Goal: Task Accomplishment & Management: Use online tool/utility

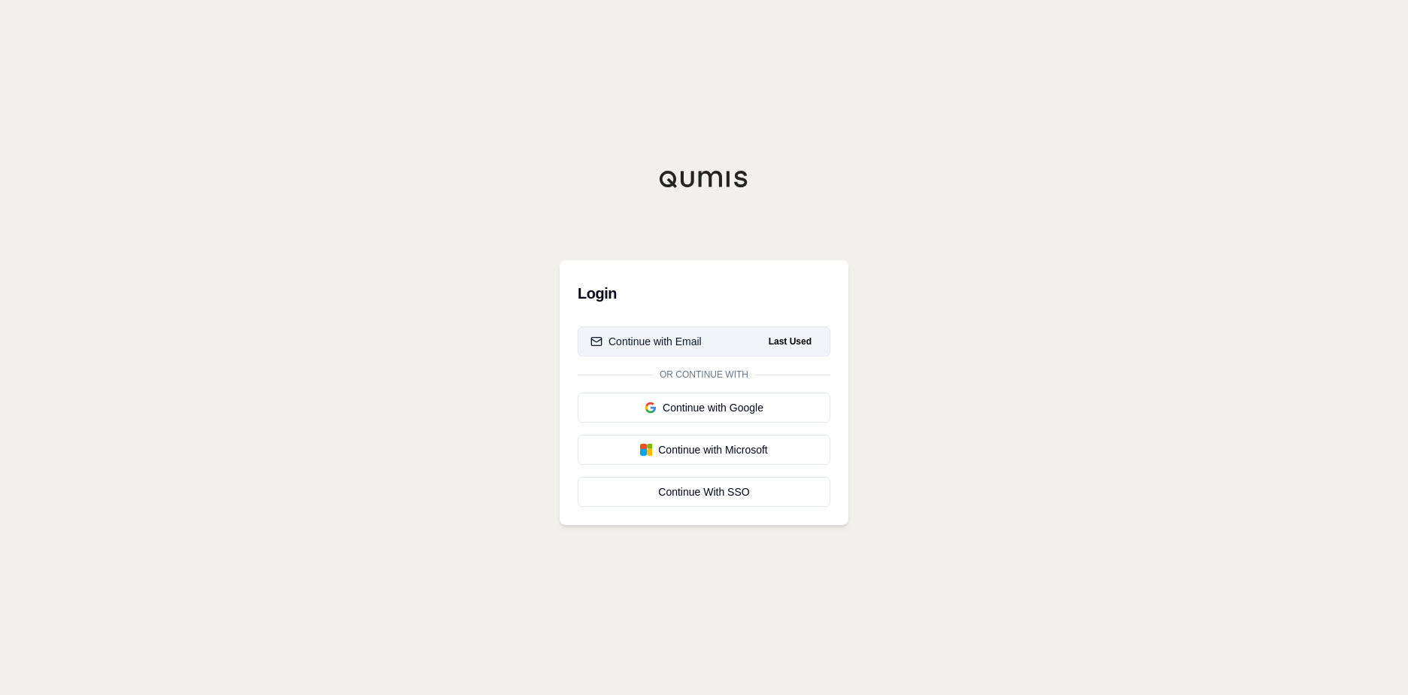
click at [665, 336] on div "Continue with Email" at bounding box center [645, 341] width 111 height 15
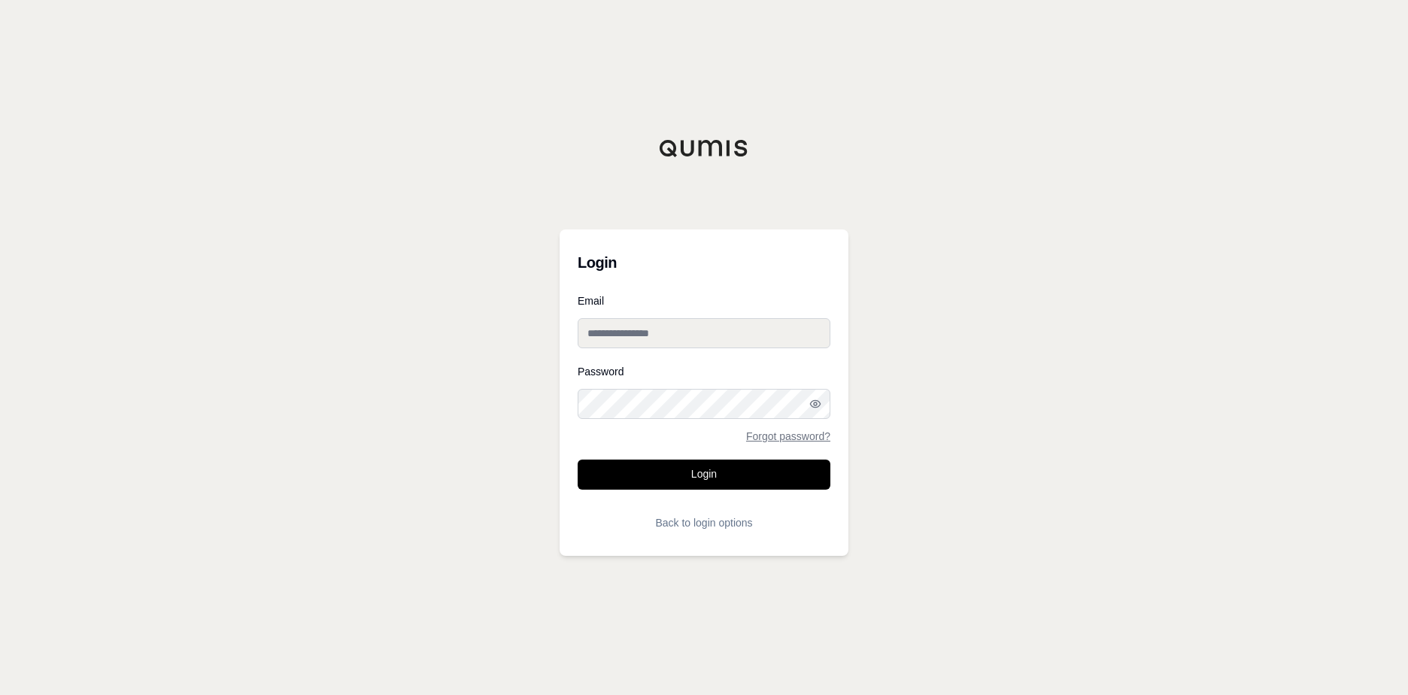
type input "**********"
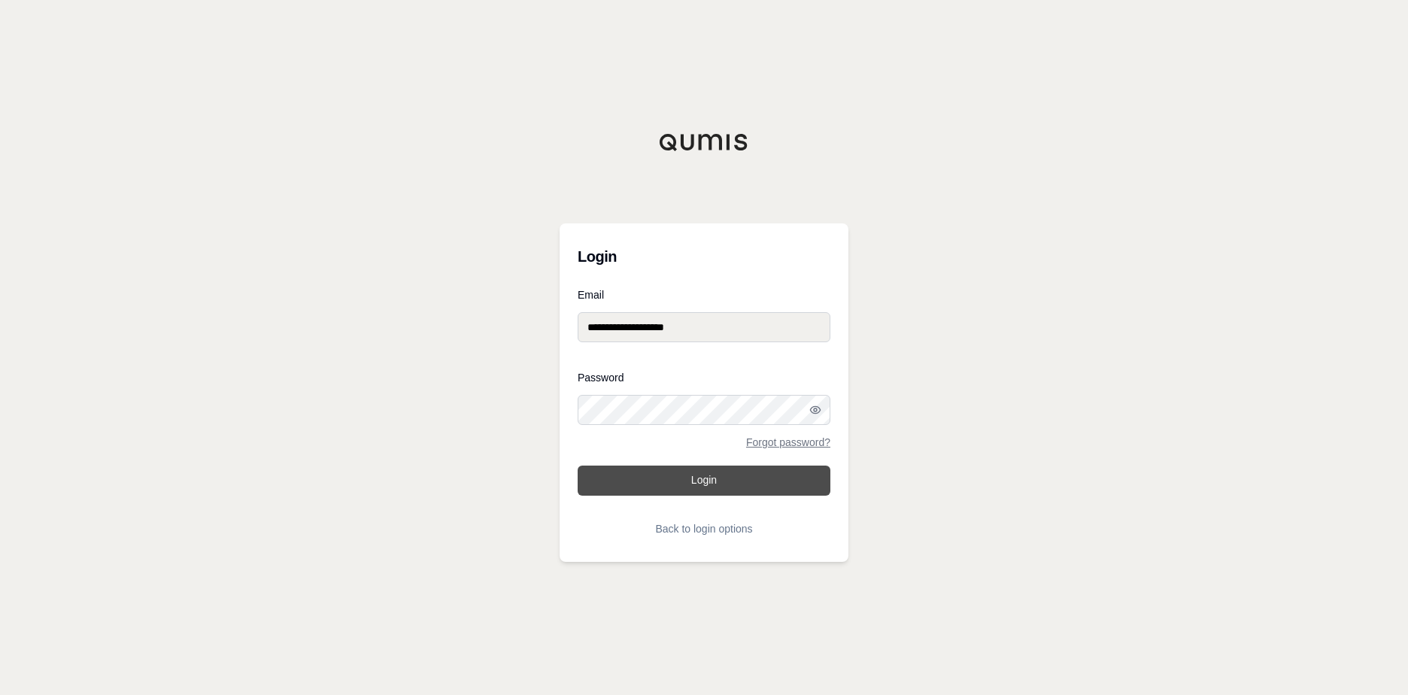
click at [660, 477] on button "Login" at bounding box center [704, 481] width 253 height 30
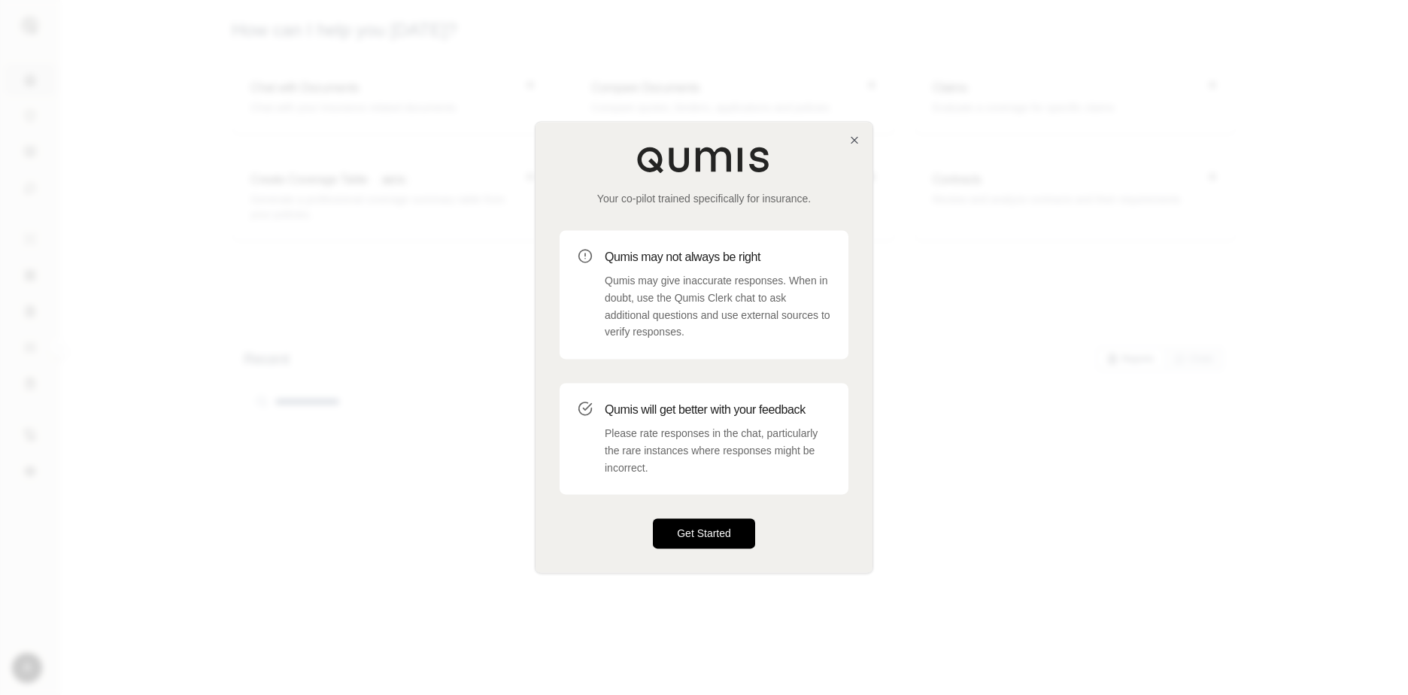
click at [687, 528] on button "Get Started" at bounding box center [704, 534] width 102 height 30
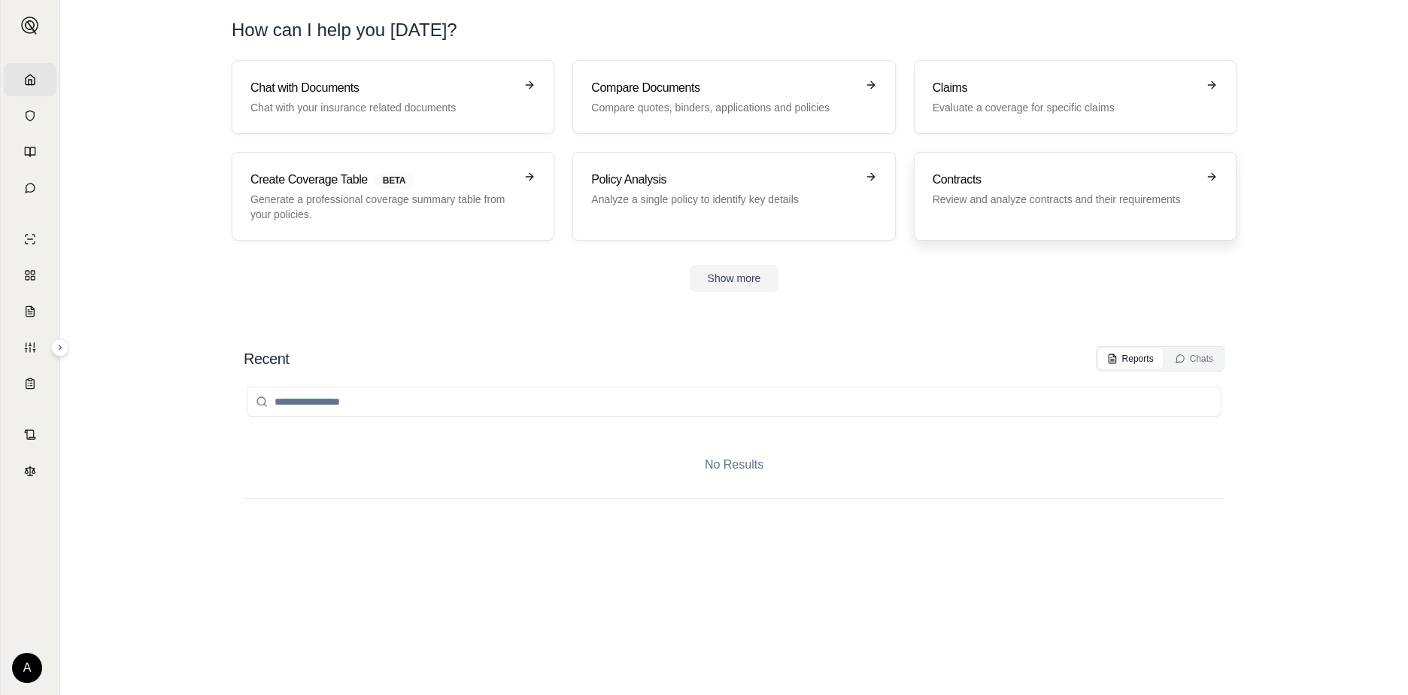
click at [954, 206] on p "Review and analyze contracts and their requirements" at bounding box center [1065, 199] width 264 height 15
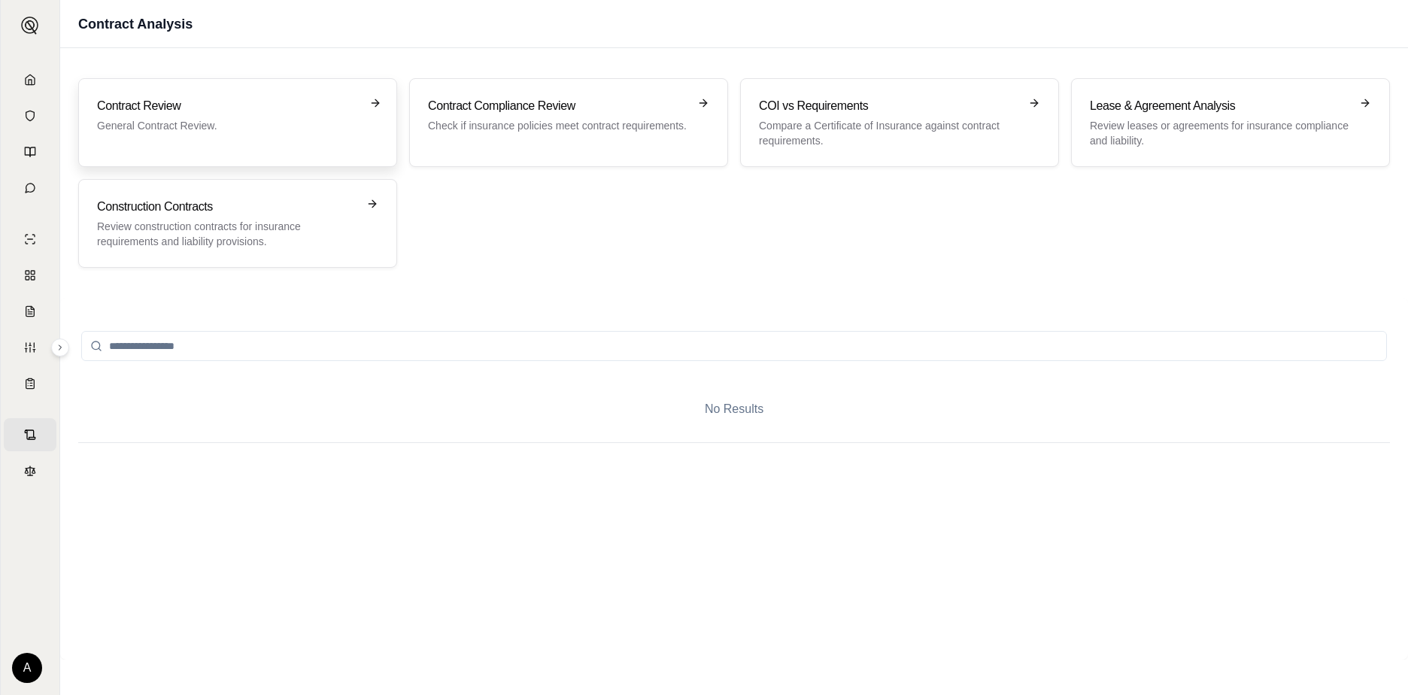
click at [269, 144] on div "Contract Review General Contract Review." at bounding box center [237, 122] width 281 height 51
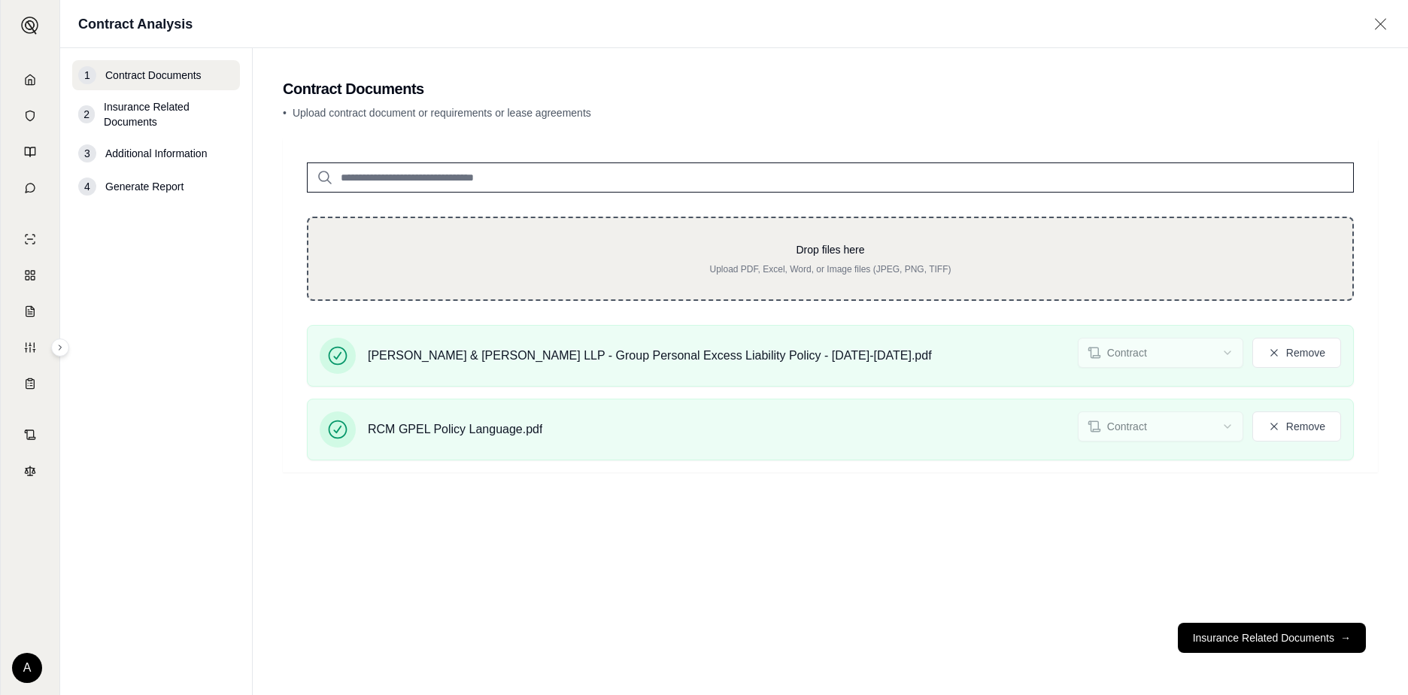
click at [514, 241] on div "Drop files here Upload PDF, Excel, Word, or Image files (JPEG, PNG, TIFF)" at bounding box center [830, 259] width 1047 height 84
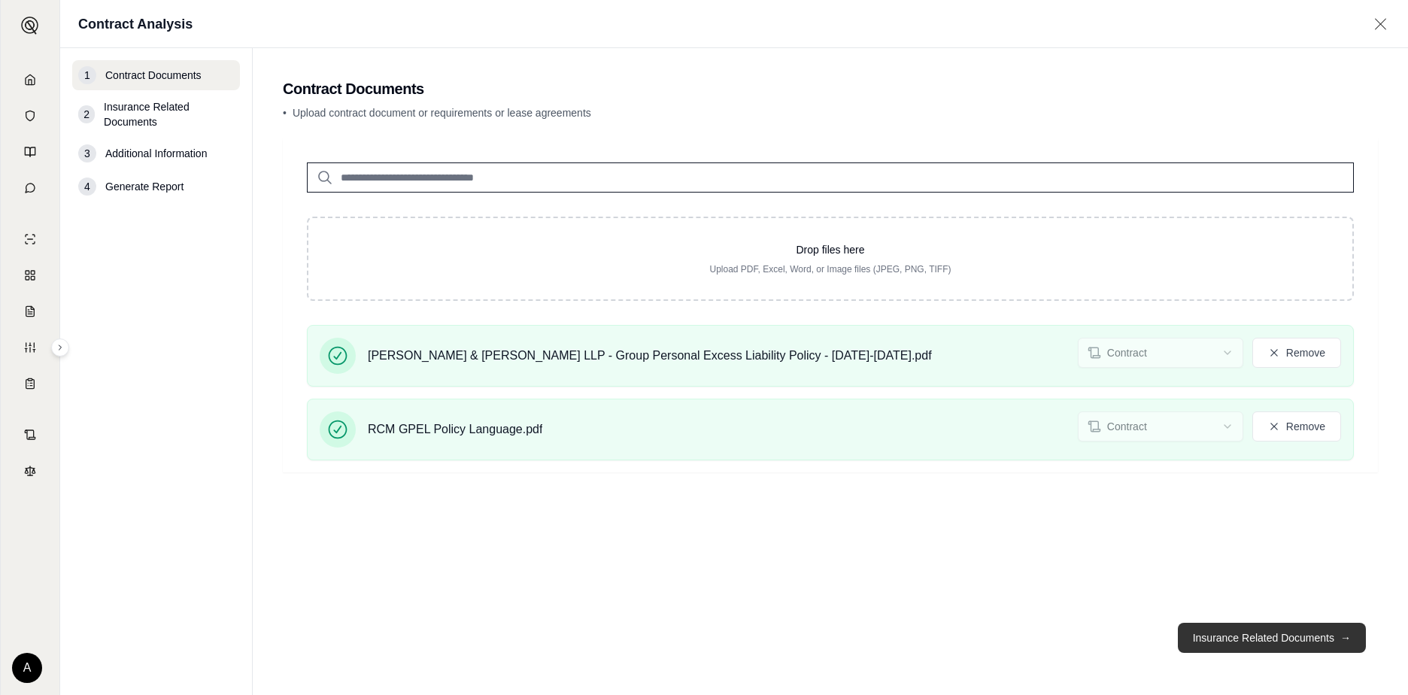
click at [1223, 651] on button "Insurance Related Documents →" at bounding box center [1272, 638] width 188 height 30
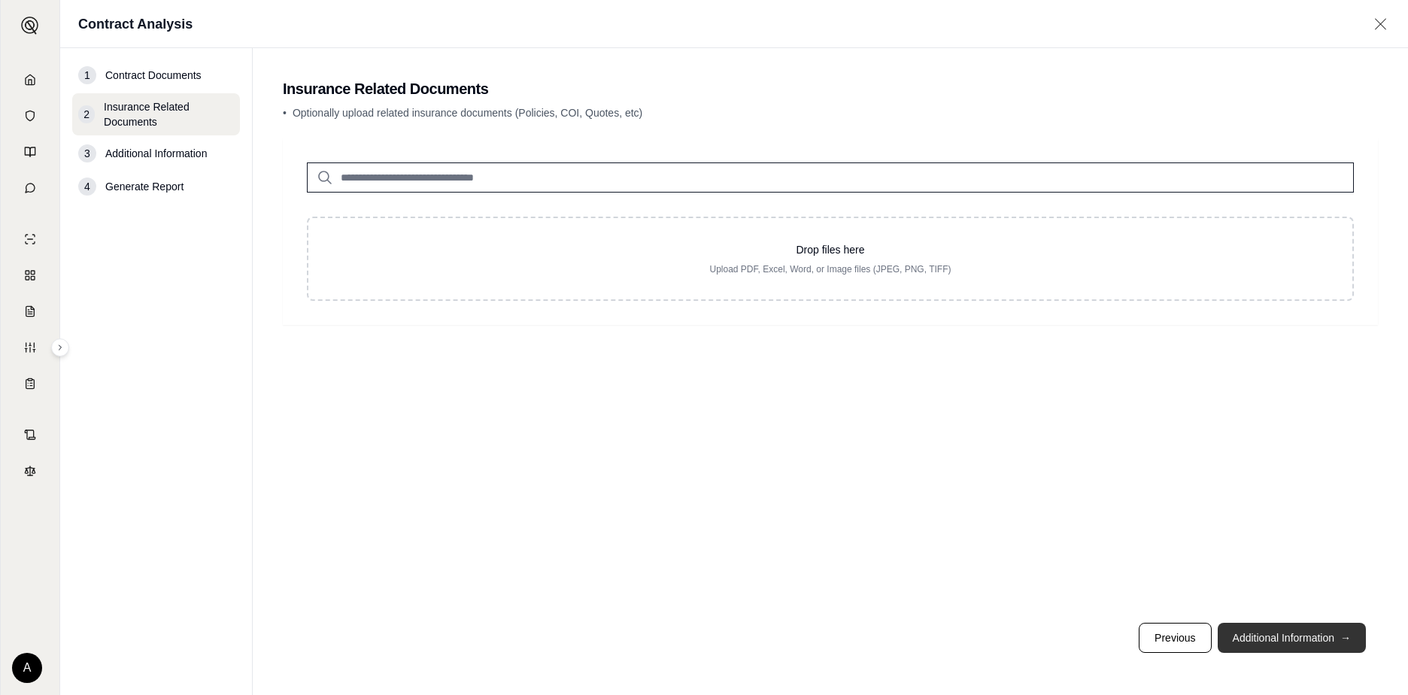
click at [1279, 629] on button "Additional Information →" at bounding box center [1292, 638] width 148 height 30
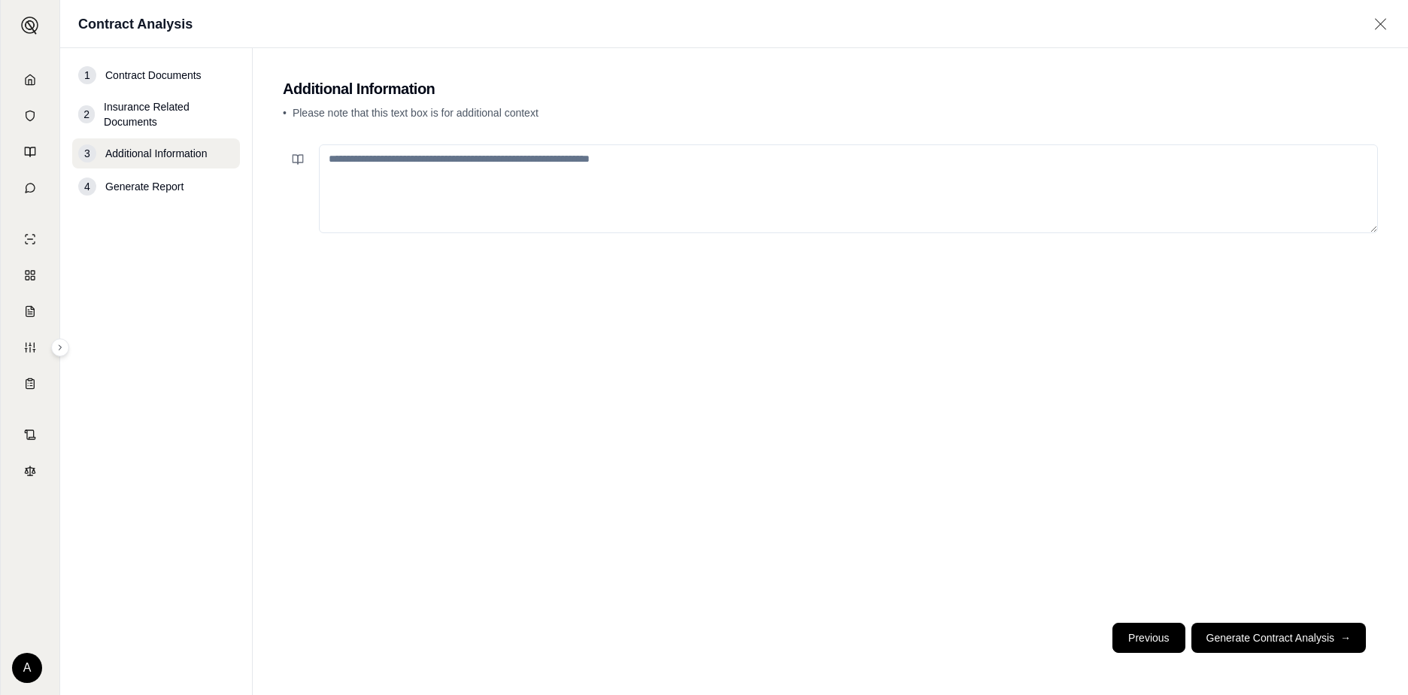
click at [1157, 638] on button "Previous" at bounding box center [1148, 638] width 72 height 30
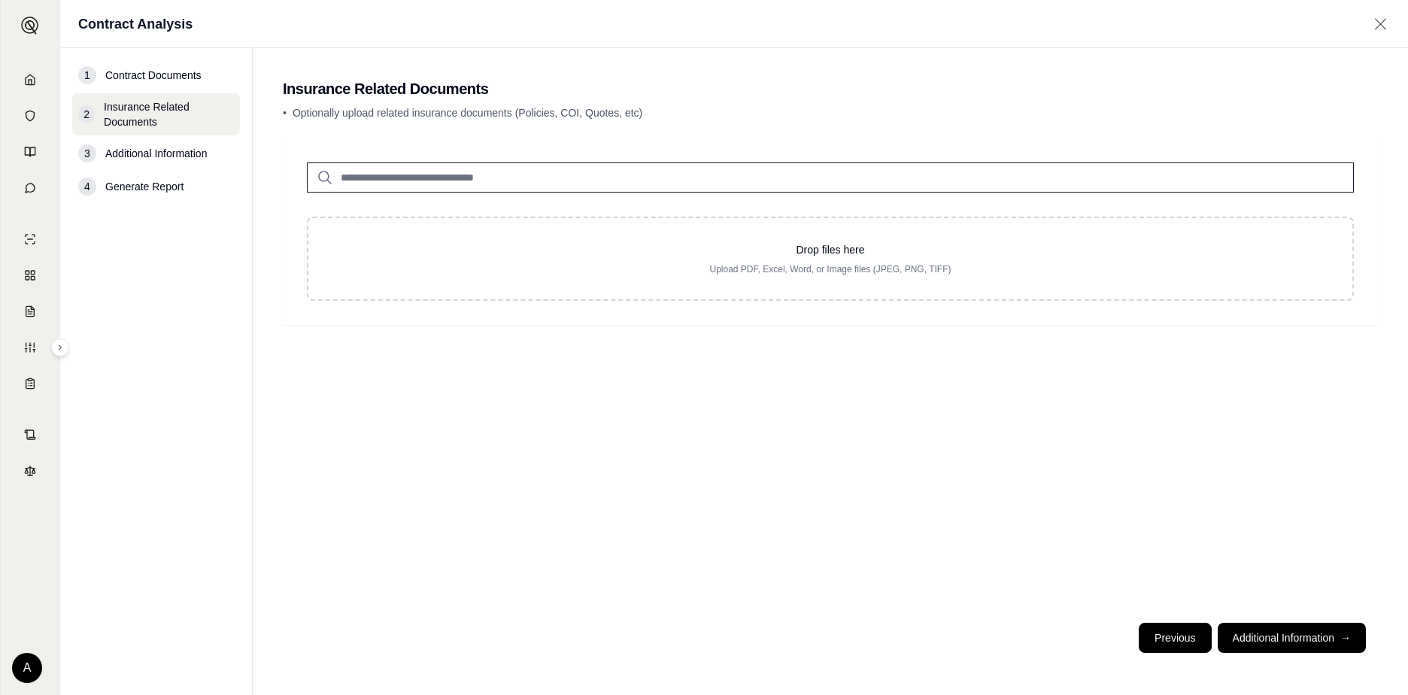
click at [1170, 627] on button "Previous" at bounding box center [1175, 638] width 72 height 30
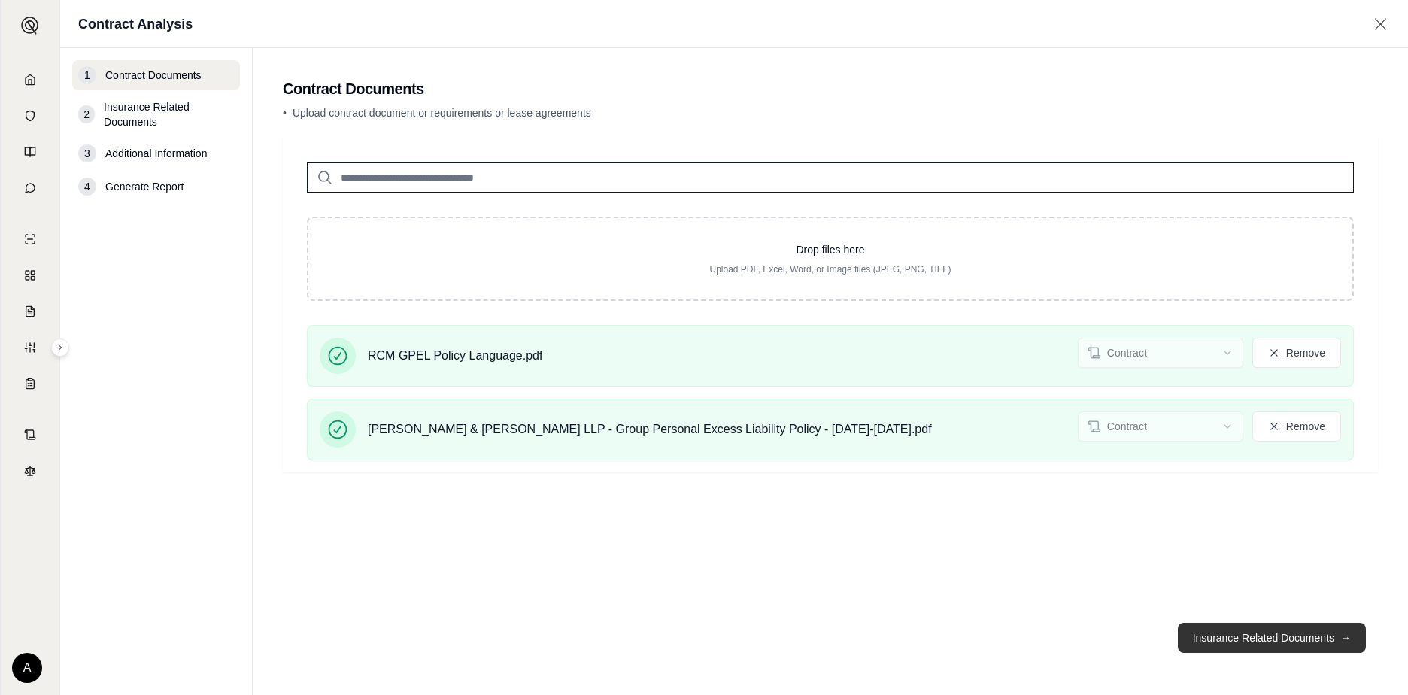
click at [1290, 635] on button "Insurance Related Documents →" at bounding box center [1272, 638] width 188 height 30
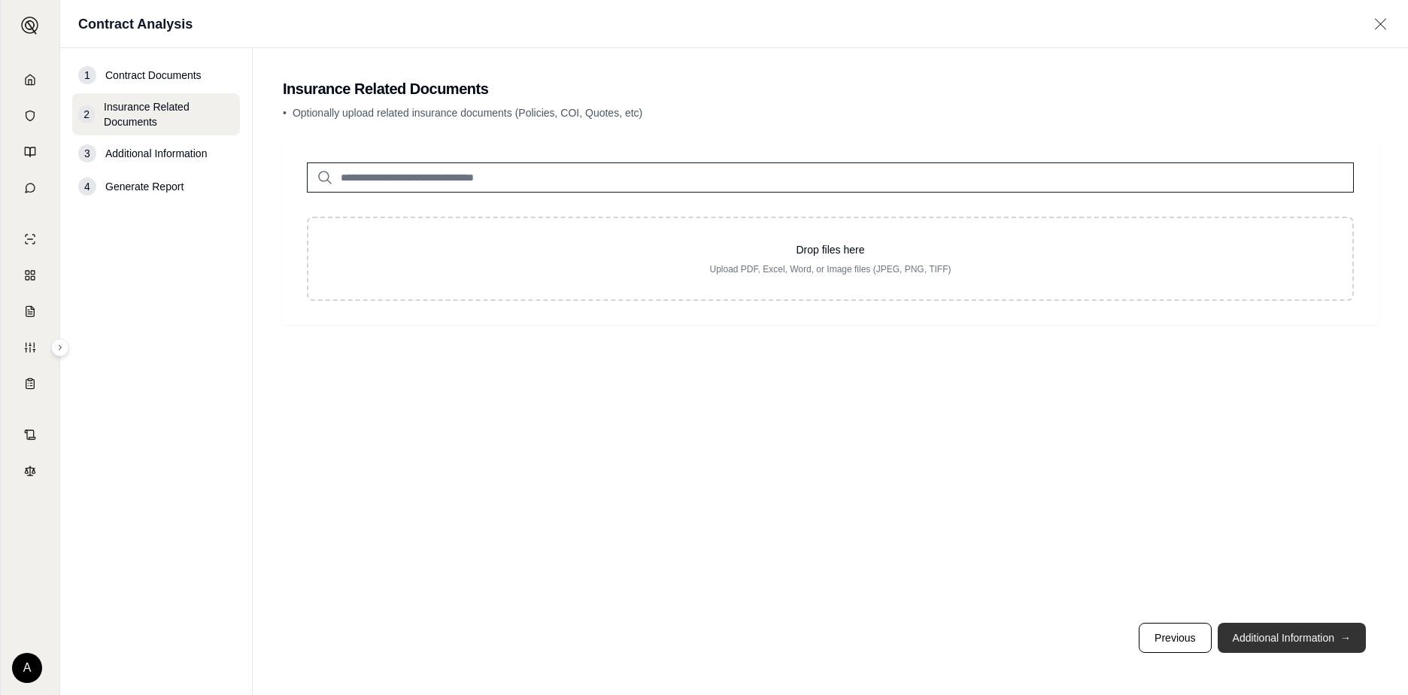
click at [1284, 629] on button "Additional Information →" at bounding box center [1292, 638] width 148 height 30
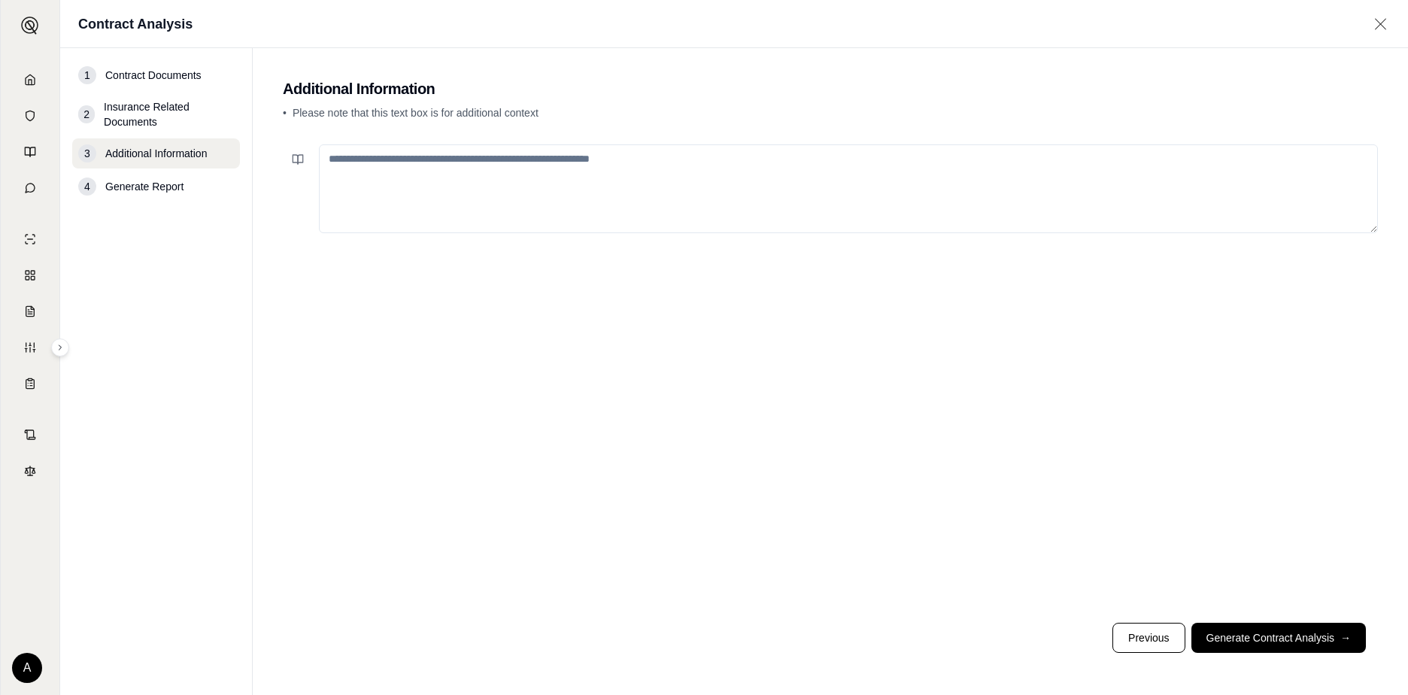
click at [527, 159] on textarea at bounding box center [848, 188] width 1059 height 89
click at [1305, 630] on button "Generate Contract Analysis →" at bounding box center [1278, 638] width 174 height 30
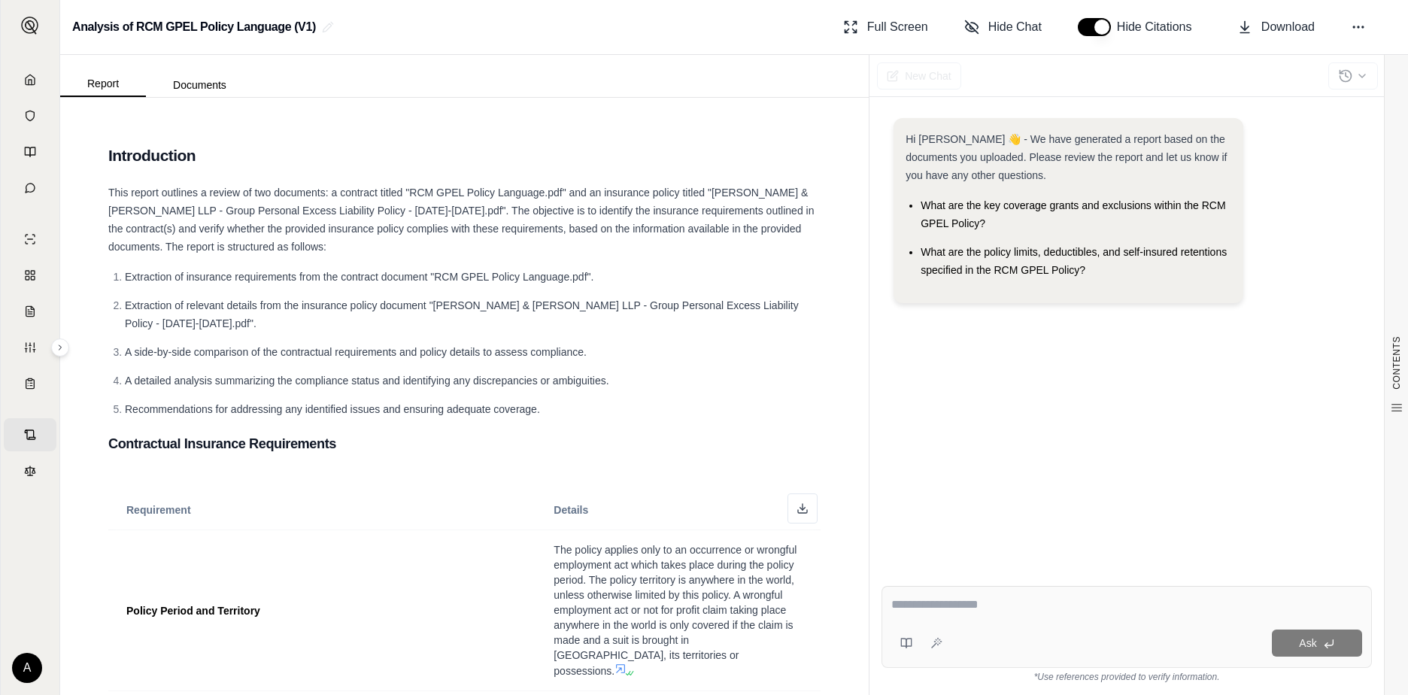
type textarea "*"
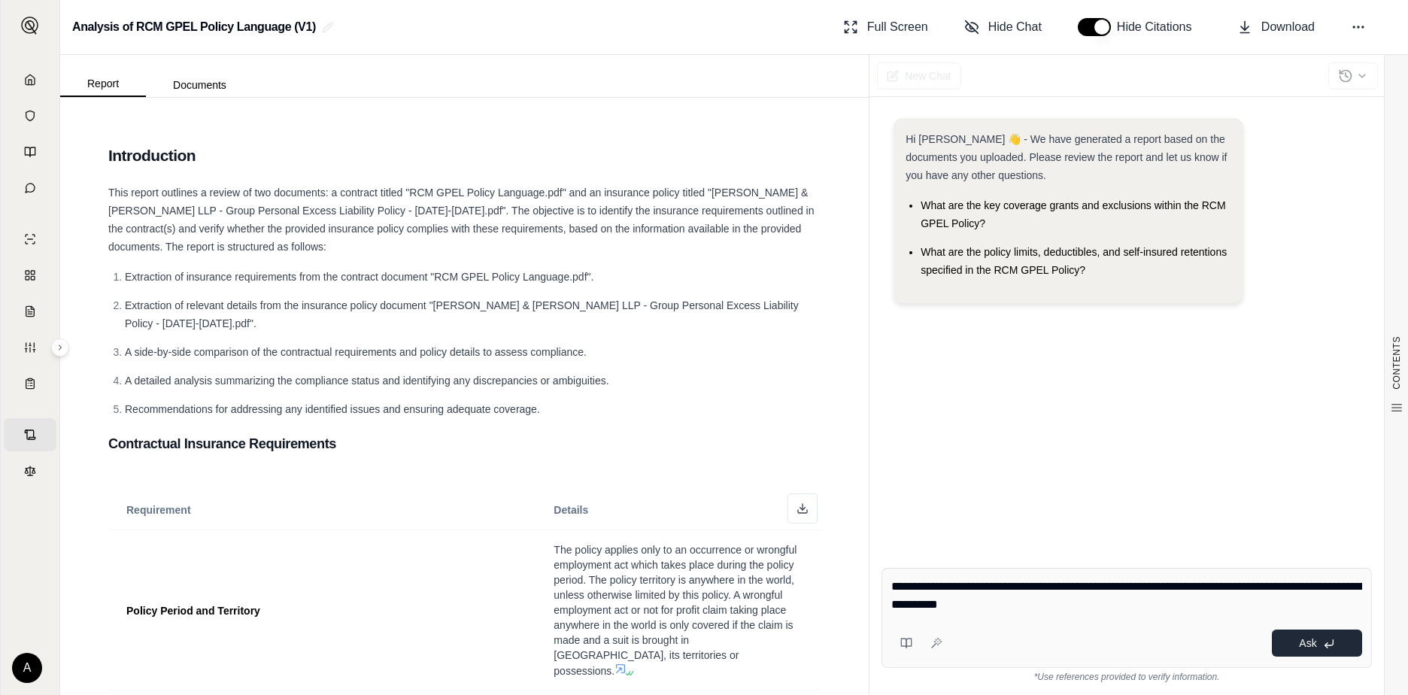
type textarea "**********"
click at [1312, 634] on button "Ask" at bounding box center [1317, 643] width 90 height 27
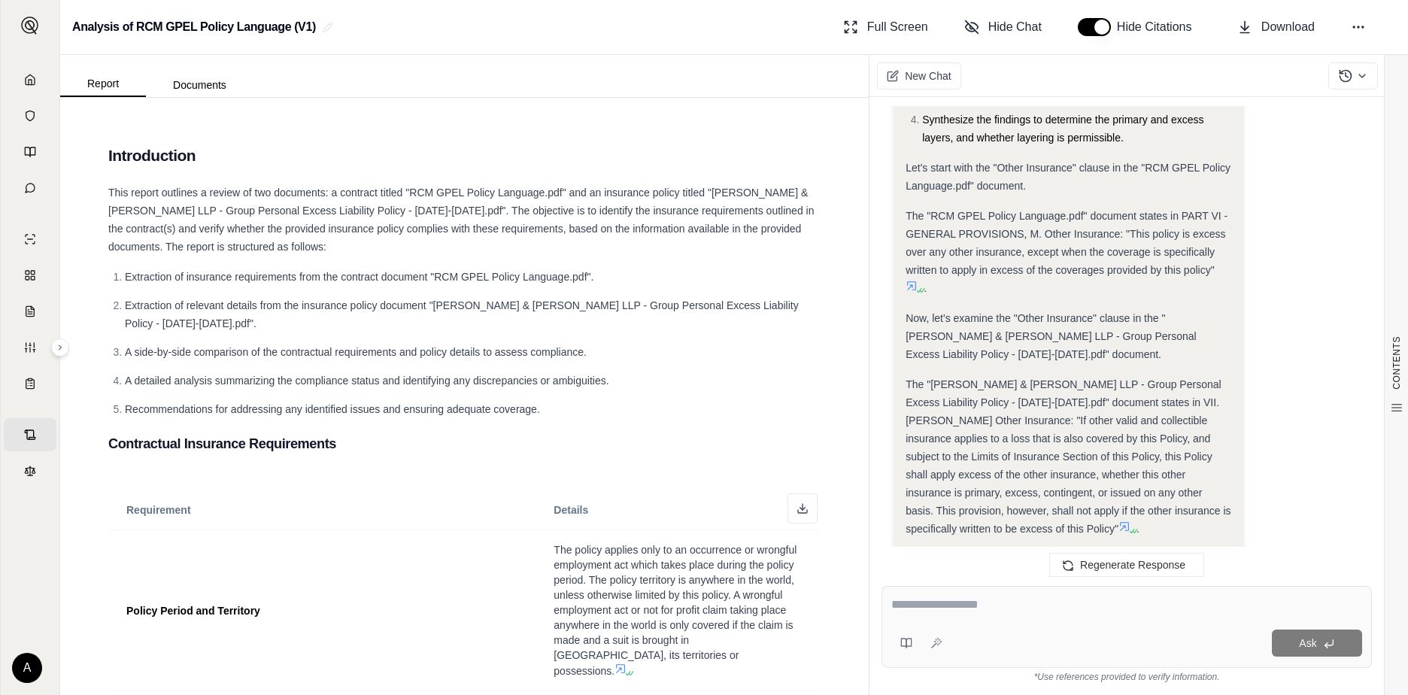
scroll to position [595, 0]
